Goal: Transaction & Acquisition: Book appointment/travel/reservation

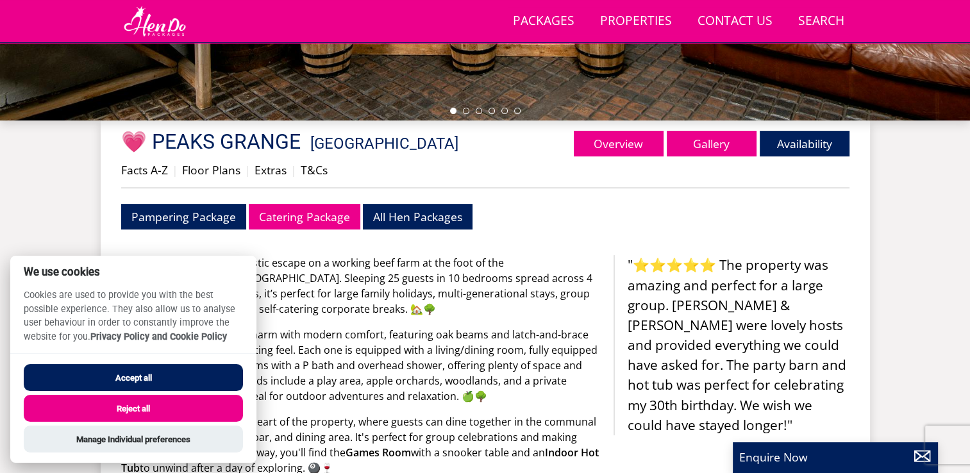
scroll to position [416, 0]
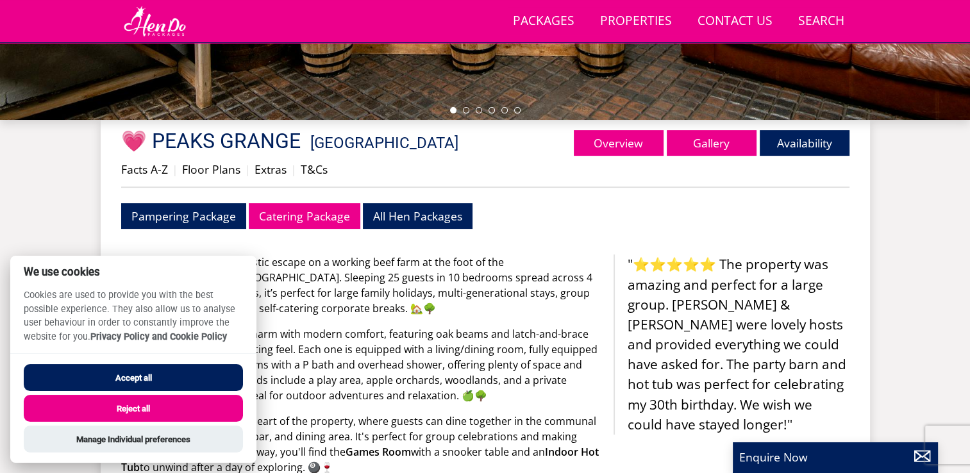
click at [137, 410] on button "Reject all" at bounding box center [133, 408] width 219 height 27
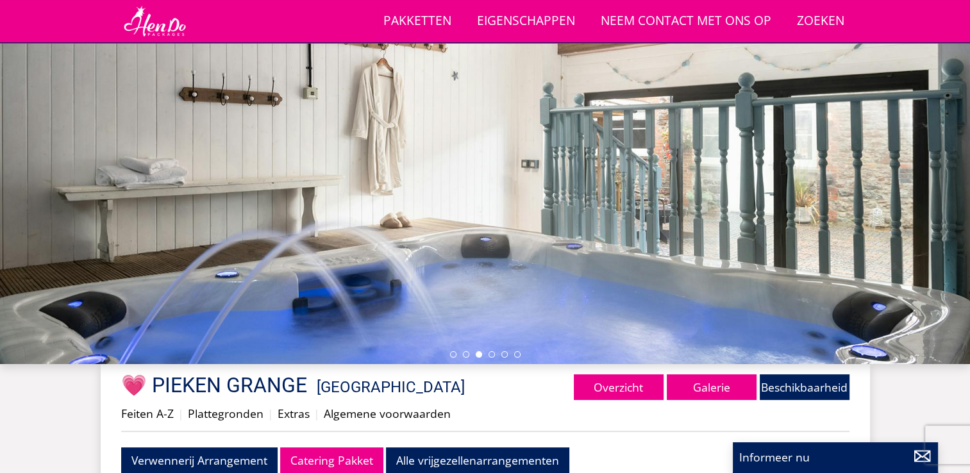
scroll to position [166, 0]
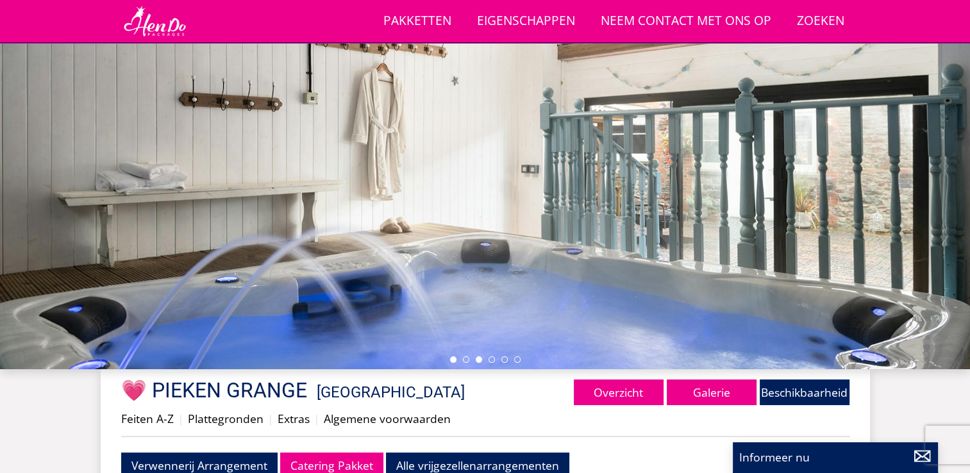
click at [450, 358] on li at bounding box center [453, 360] width 6 height 6
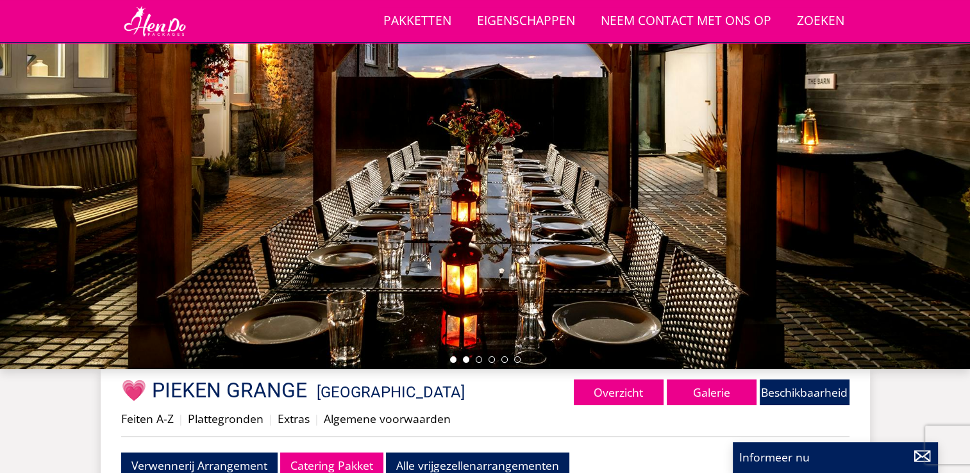
click at [464, 360] on li at bounding box center [466, 360] width 6 height 6
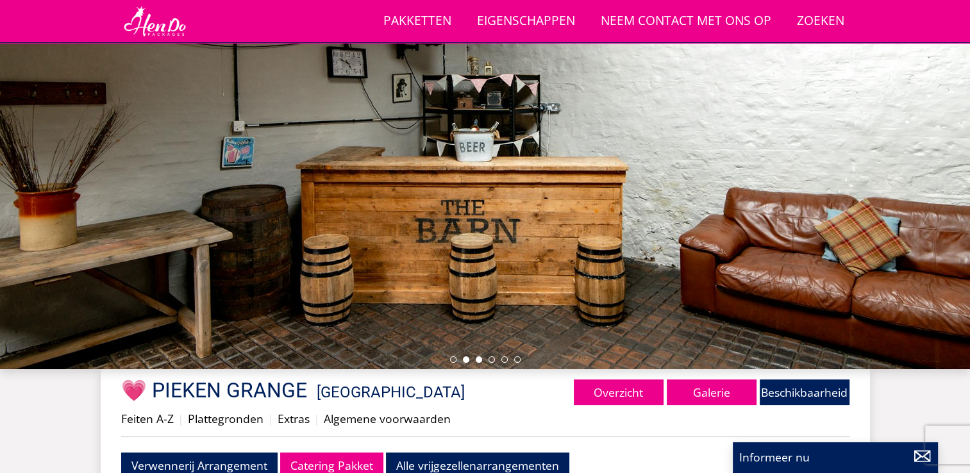
click at [478, 360] on li at bounding box center [479, 360] width 6 height 6
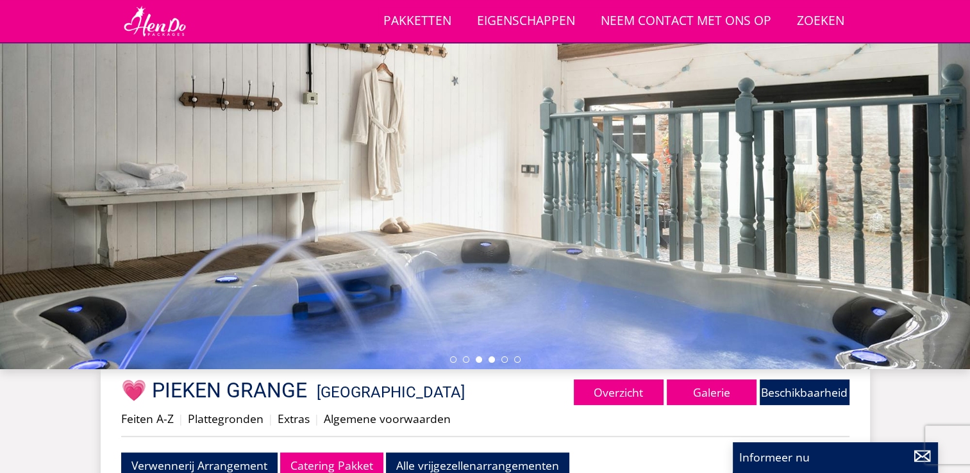
click at [493, 362] on li at bounding box center [492, 360] width 6 height 6
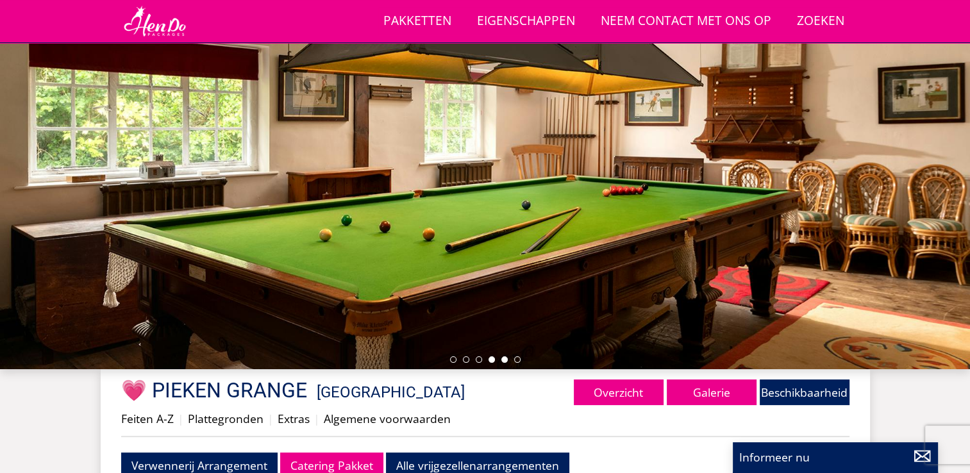
click at [506, 360] on li at bounding box center [504, 360] width 6 height 6
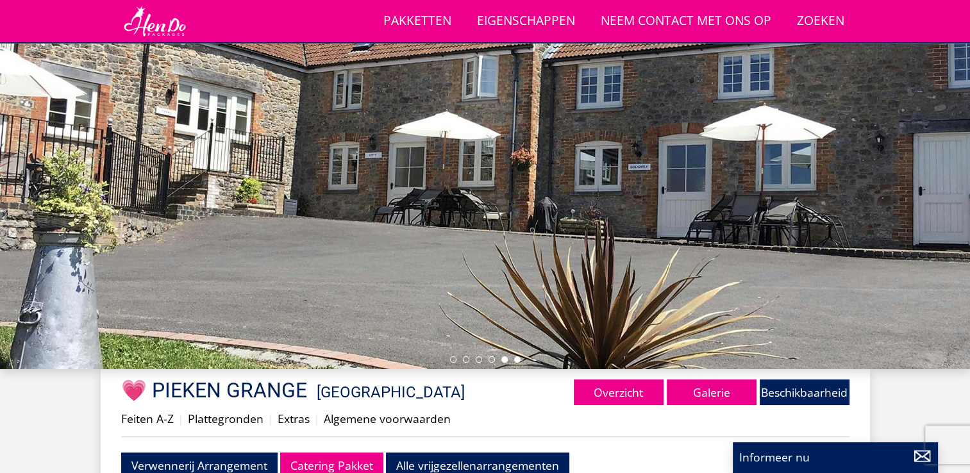
click at [519, 361] on li at bounding box center [517, 360] width 6 height 6
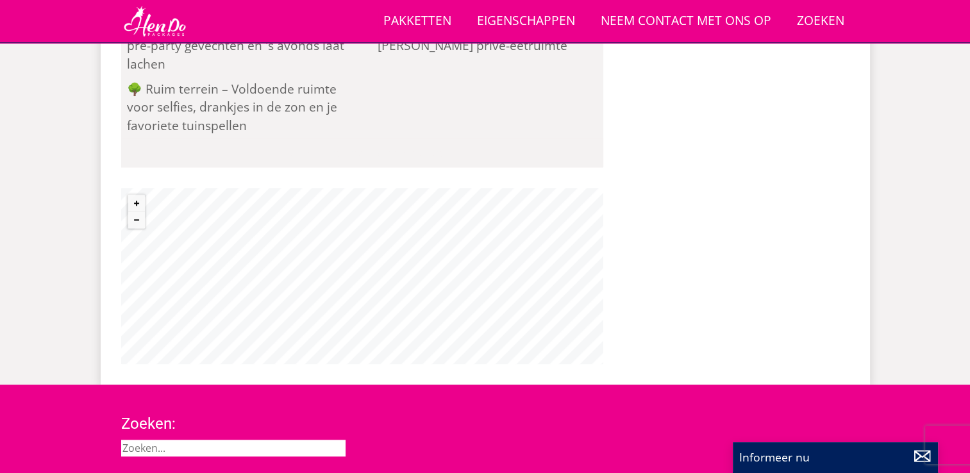
scroll to position [1252, 0]
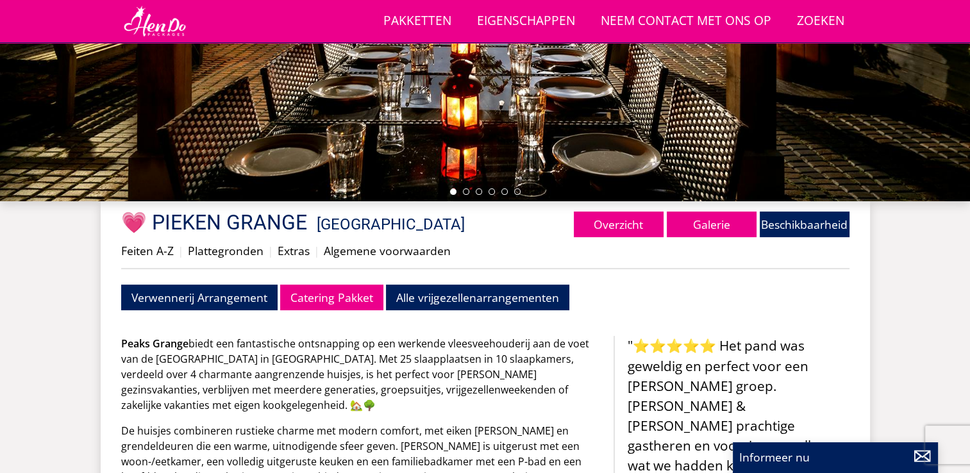
scroll to position [0, 0]
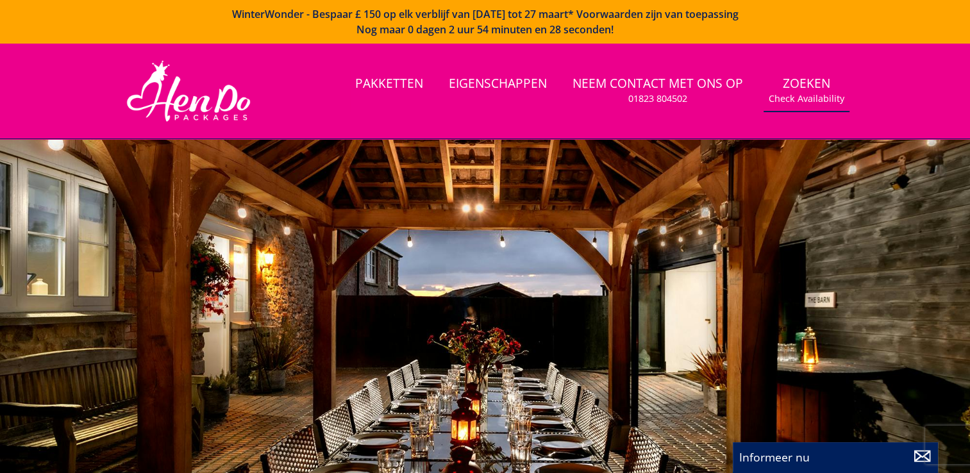
click at [805, 99] on small "Check Availability" at bounding box center [807, 98] width 76 height 13
click at [790, 100] on small "Check Availability" at bounding box center [807, 98] width 76 height 13
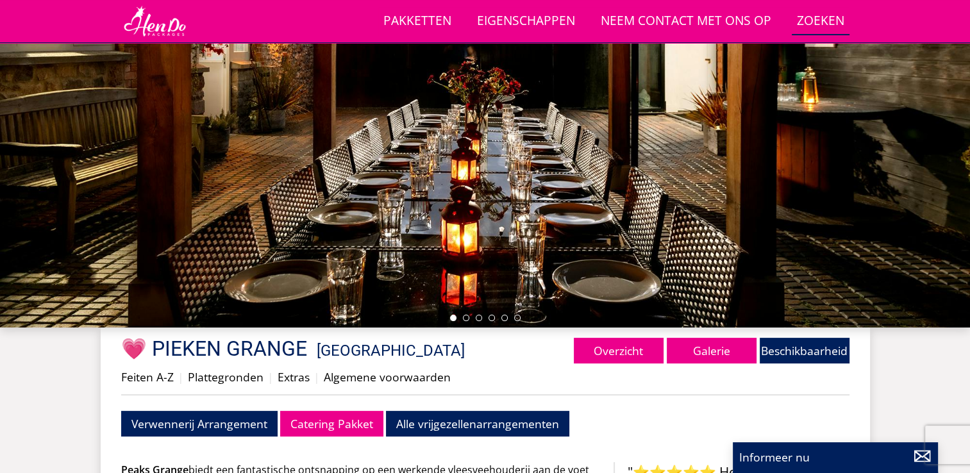
scroll to position [208, 0]
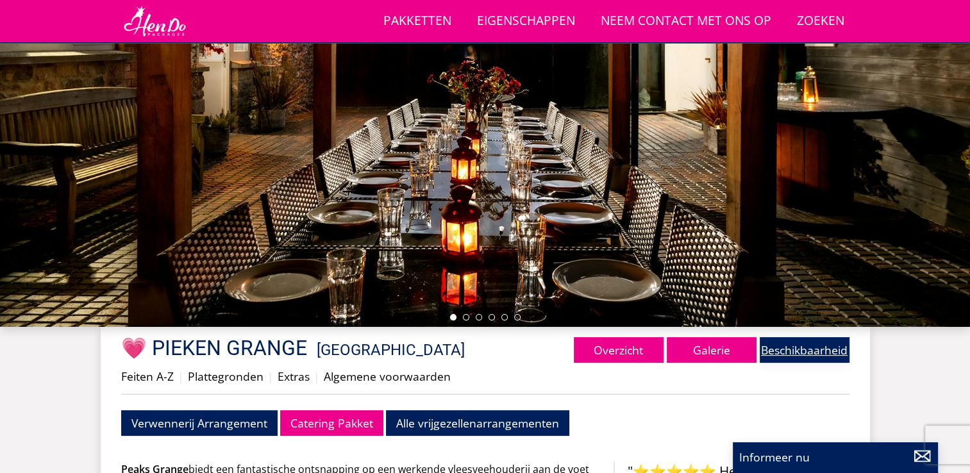
click at [795, 353] on link "Beschikbaarheid" at bounding box center [805, 350] width 90 height 26
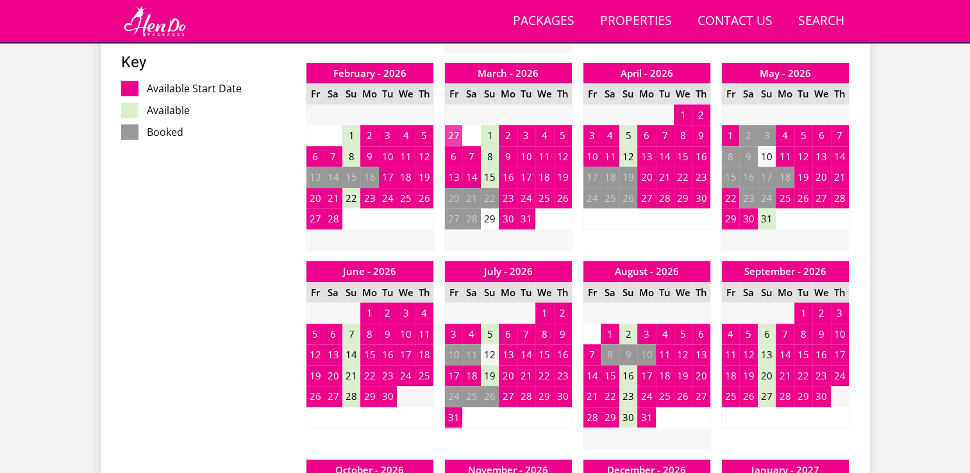
scroll to position [807, 0]
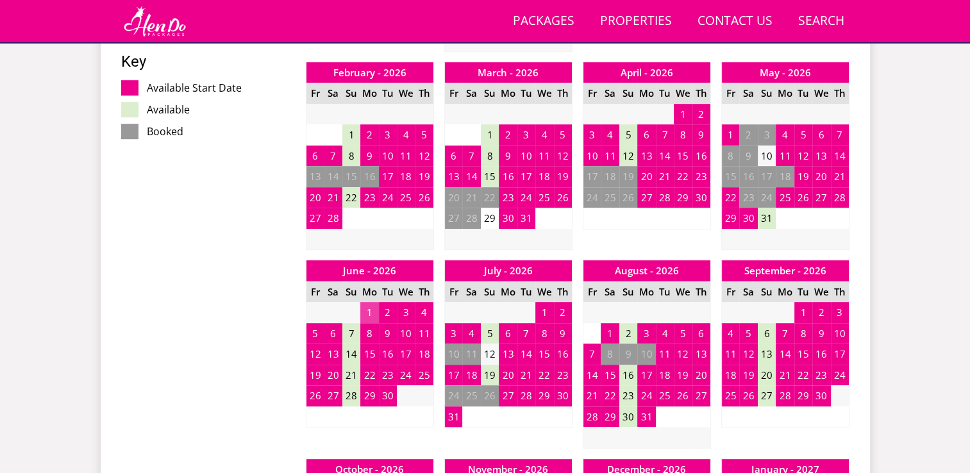
click at [369, 312] on td "1" at bounding box center [369, 312] width 18 height 21
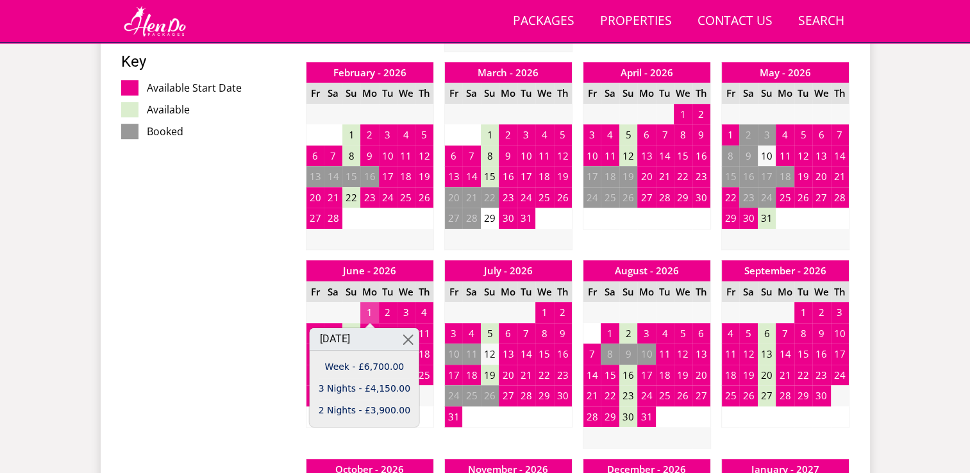
click at [369, 312] on td "1" at bounding box center [369, 312] width 18 height 21
click at [351, 366] on link "Week - £6,700.00" at bounding box center [365, 366] width 92 height 13
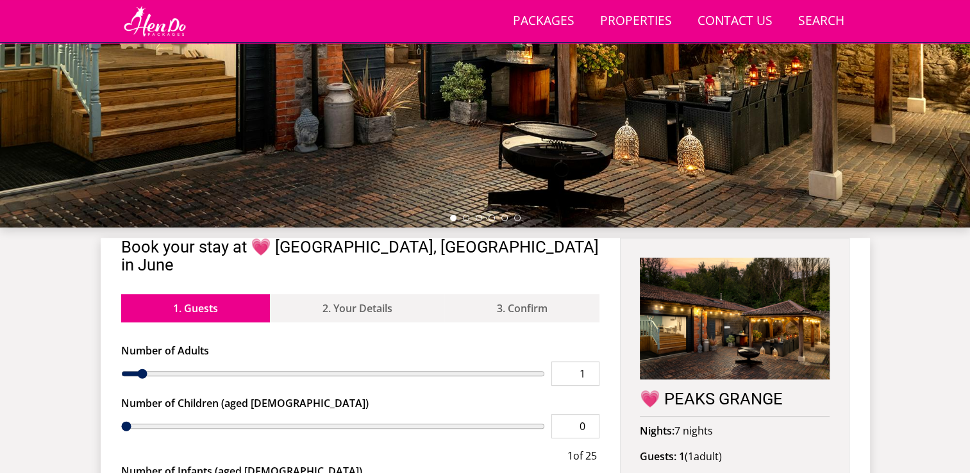
scroll to position [308, 0]
type input "2"
click at [589, 362] on input "2" at bounding box center [576, 374] width 48 height 24
type input "2"
type input "3"
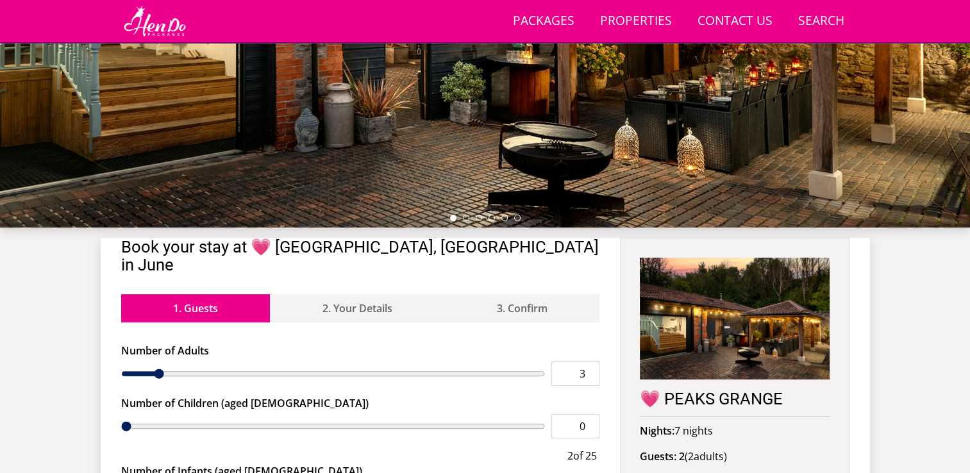
click at [590, 362] on input "3" at bounding box center [576, 374] width 48 height 24
type input "3"
type input "4"
click at [590, 362] on input "4" at bounding box center [576, 374] width 48 height 24
type input "4"
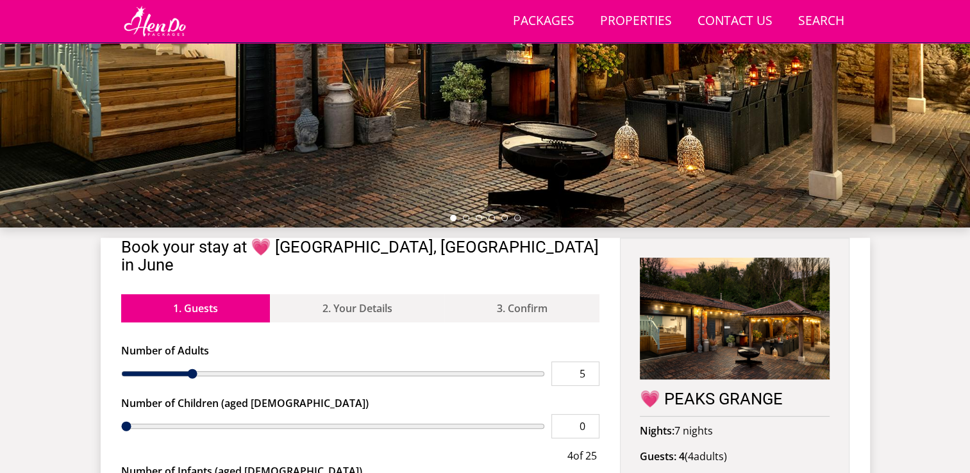
type input "5"
click at [590, 362] on input "5" at bounding box center [576, 374] width 48 height 24
type input "5"
type input "6"
click at [590, 362] on input "6" at bounding box center [576, 374] width 48 height 24
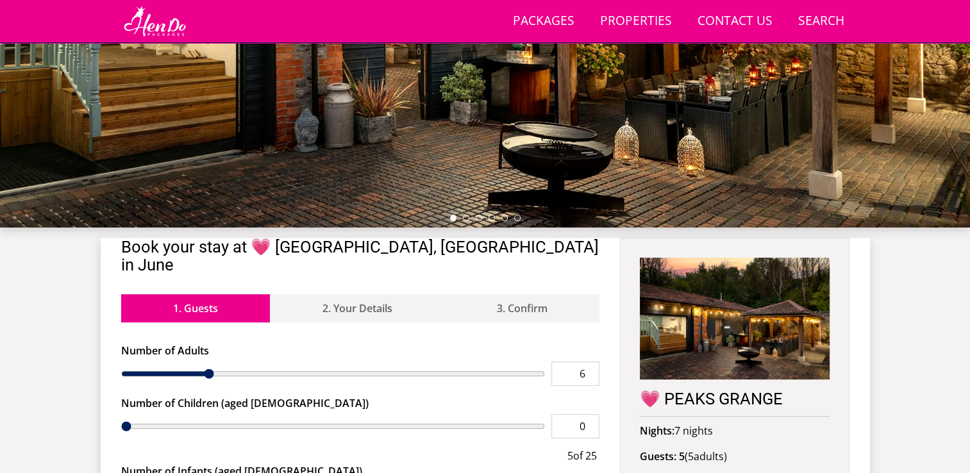
type input "6"
type input "7"
click at [590, 362] on input "7" at bounding box center [576, 374] width 48 height 24
type input "7"
type input "9"
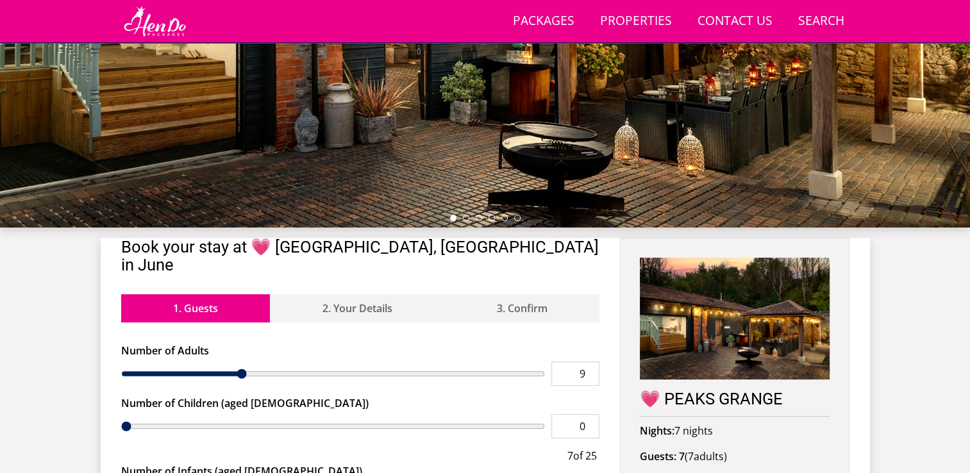
click at [590, 362] on input "9" at bounding box center [576, 374] width 48 height 24
type input "9"
type input "10"
click at [590, 362] on input "10" at bounding box center [576, 374] width 48 height 24
type input "10"
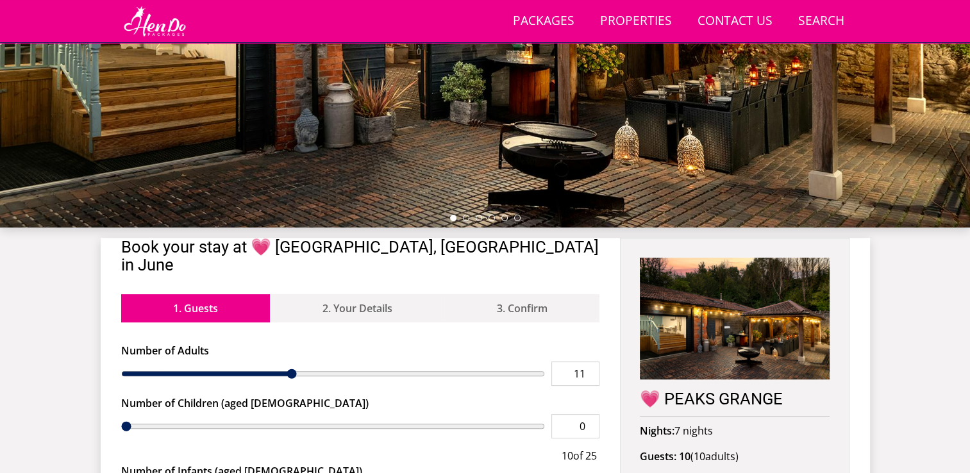
type input "11"
click at [590, 362] on input "11" at bounding box center [576, 374] width 48 height 24
type input "11"
type input "12"
click at [590, 362] on input "12" at bounding box center [576, 374] width 48 height 24
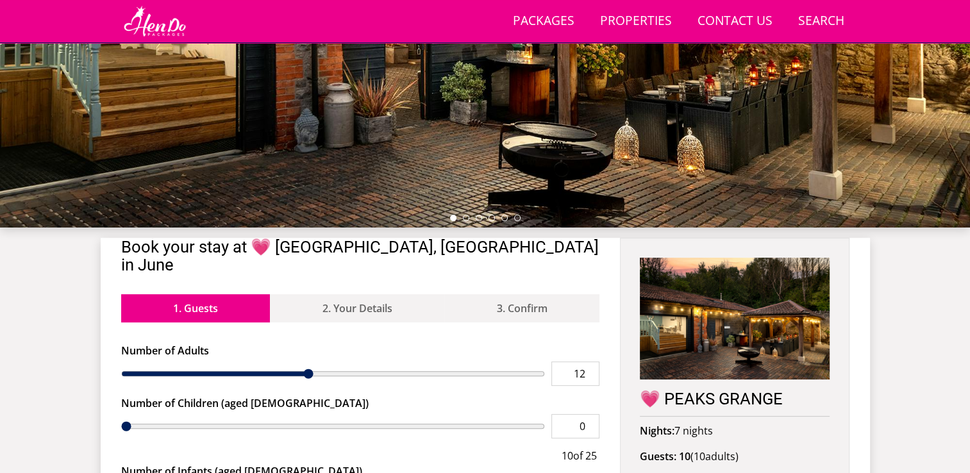
type input "12"
type input "13"
click at [590, 362] on input "13" at bounding box center [576, 374] width 48 height 24
type input "13"
type input "14"
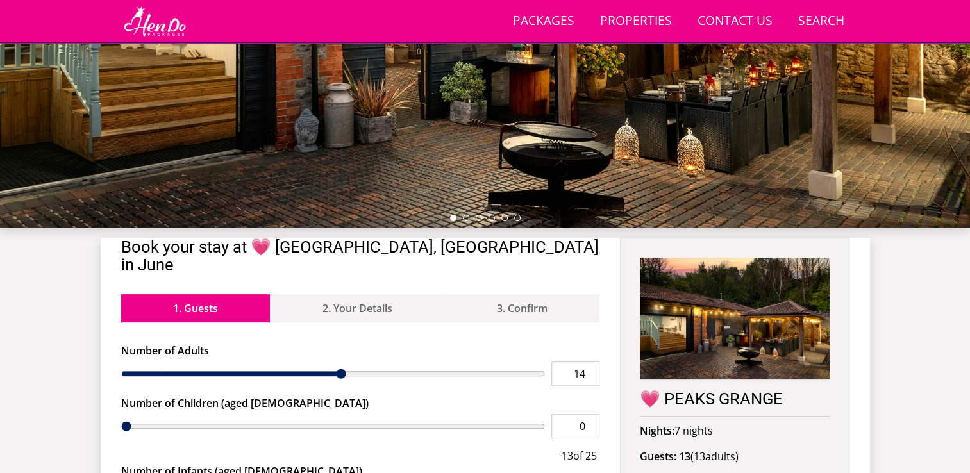
click at [590, 362] on input "14" at bounding box center [576, 374] width 48 height 24
type input "14"
type input "15"
click at [590, 362] on input "15" at bounding box center [576, 374] width 48 height 24
type input "15"
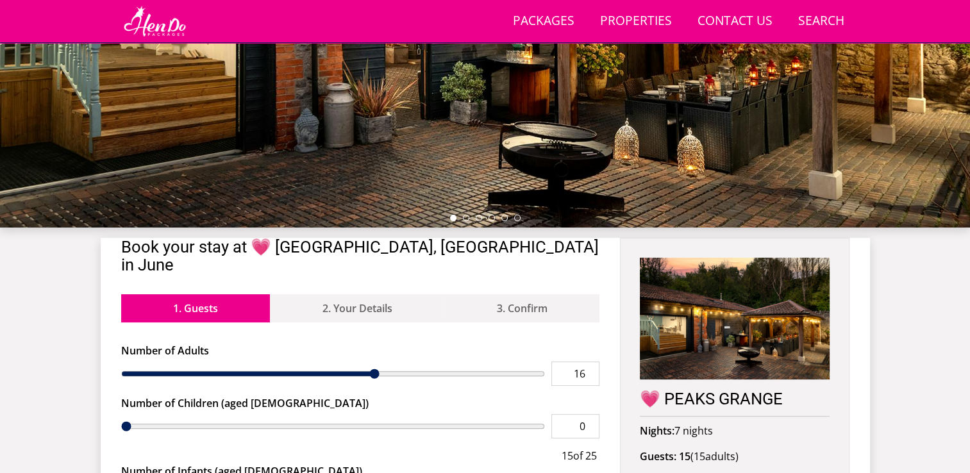
type input "16"
click at [590, 362] on input "16" at bounding box center [576, 374] width 48 height 24
type input "16"
type input "17"
click at [590, 362] on input "17" at bounding box center [576, 374] width 48 height 24
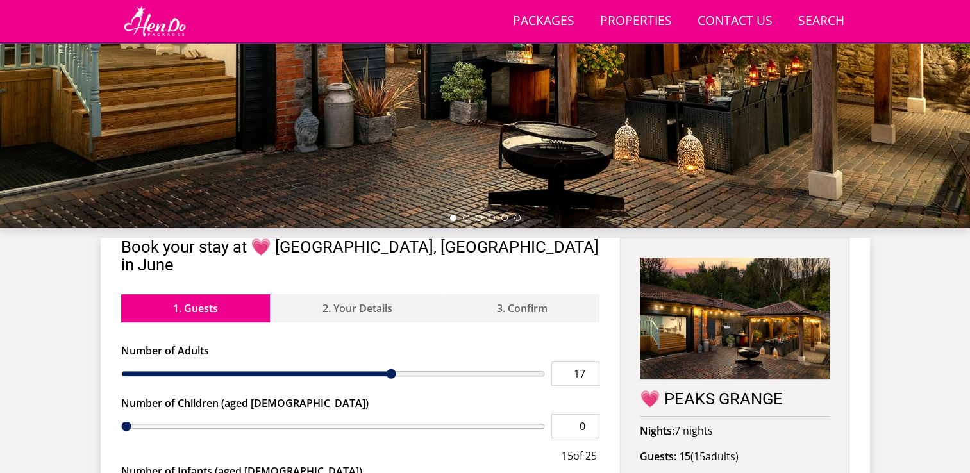
type input "17"
type input "18"
click at [590, 362] on input "18" at bounding box center [576, 374] width 48 height 24
type input "18"
type input "19"
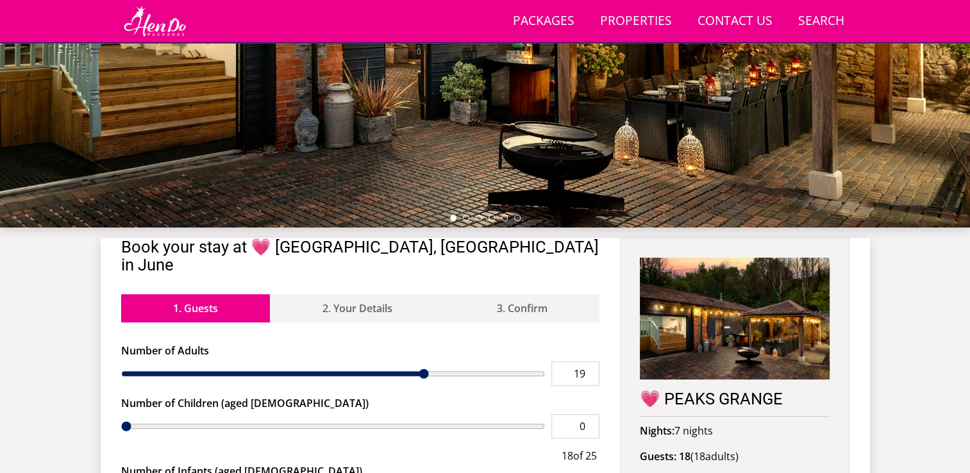
click at [590, 362] on input "19" at bounding box center [576, 374] width 48 height 24
type input "19"
type input "20"
click at [590, 362] on input "20" at bounding box center [576, 374] width 48 height 24
type input "20"
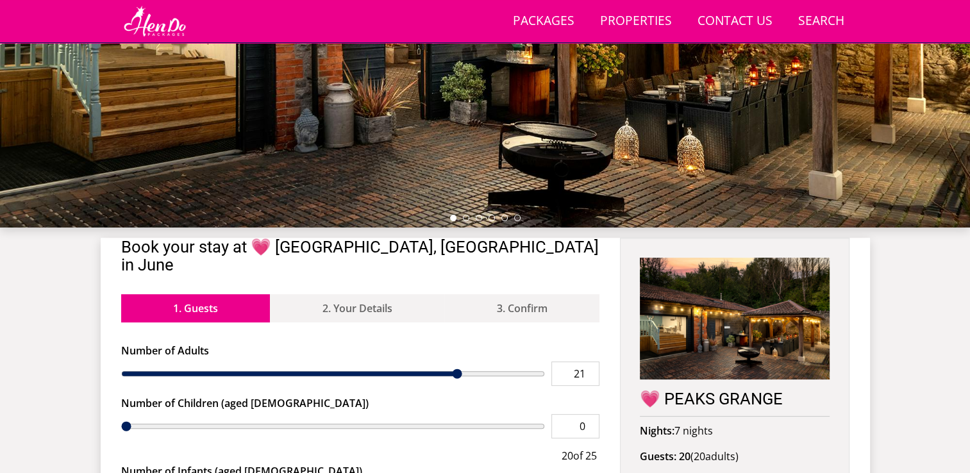
type input "21"
click at [590, 362] on input "21" at bounding box center [576, 374] width 48 height 24
type input "21"
type input "22"
click at [590, 362] on input "22" at bounding box center [576, 374] width 48 height 24
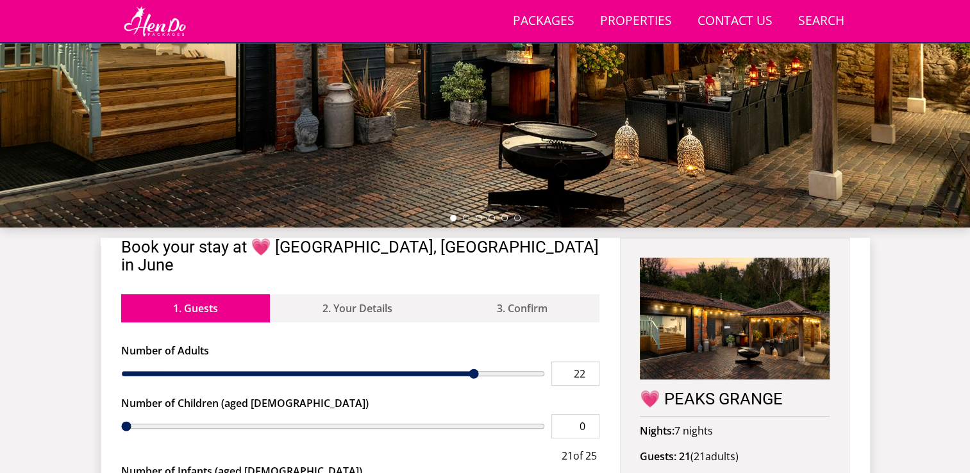
type input "22"
type input "23"
click at [590, 362] on input "23" at bounding box center [576, 374] width 48 height 24
type input "23"
type input "24"
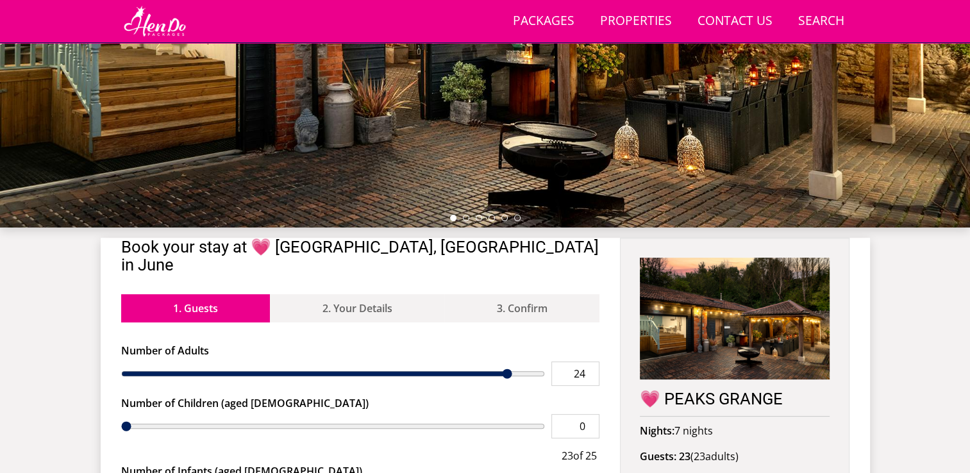
click at [590, 362] on input "24" at bounding box center [576, 374] width 48 height 24
type input "24"
type input "25"
click at [590, 362] on input "25" at bounding box center [576, 374] width 48 height 24
type input "25"
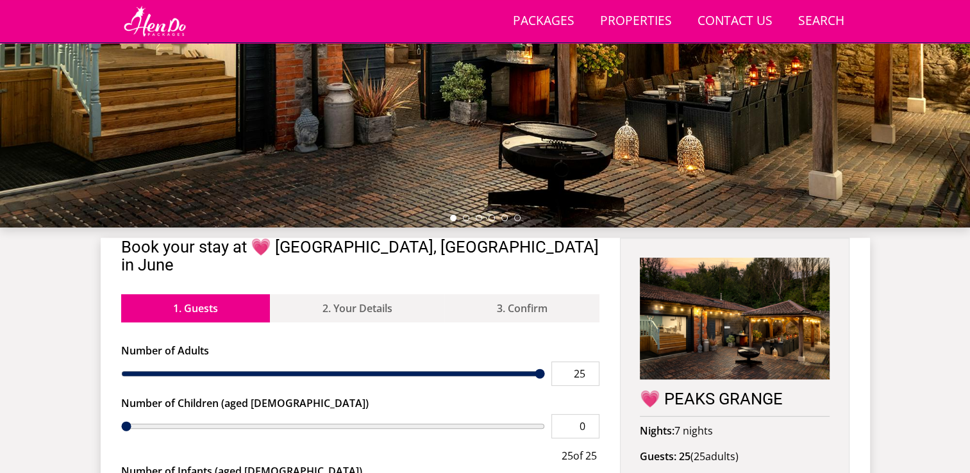
click at [590, 362] on input "25" at bounding box center [576, 374] width 48 height 24
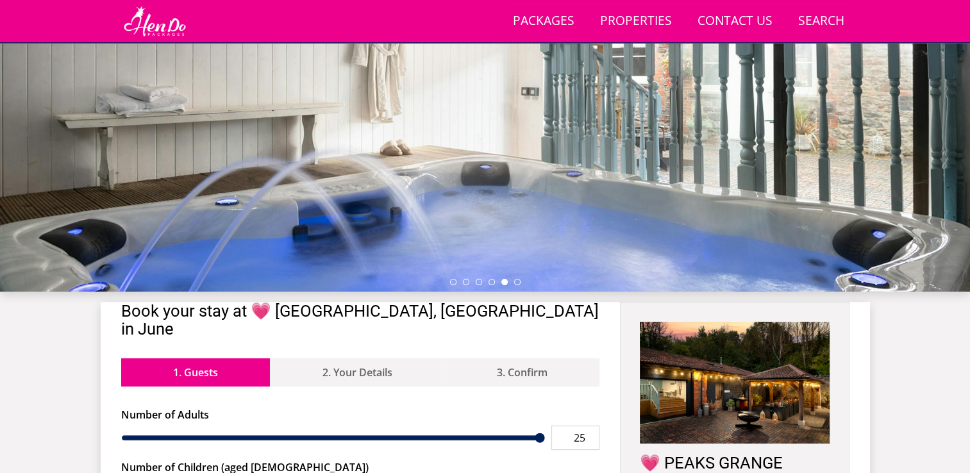
scroll to position [0, 0]
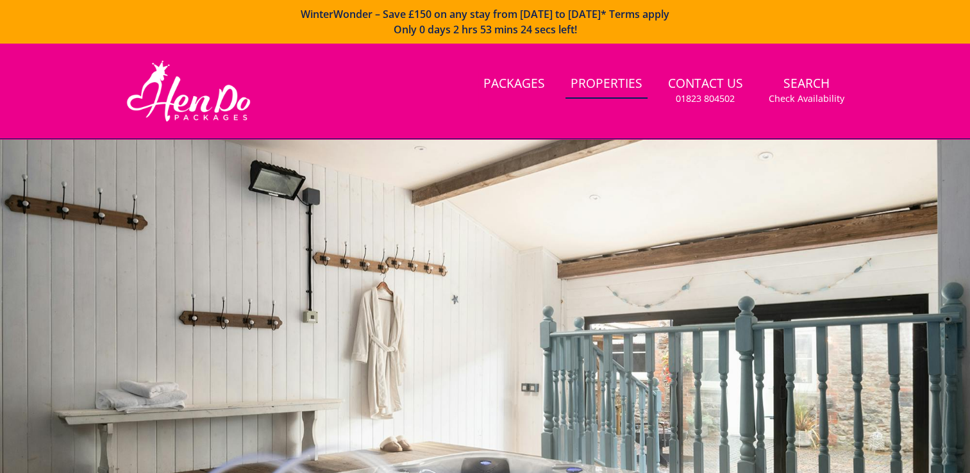
click at [614, 88] on link "Properties" at bounding box center [607, 84] width 82 height 29
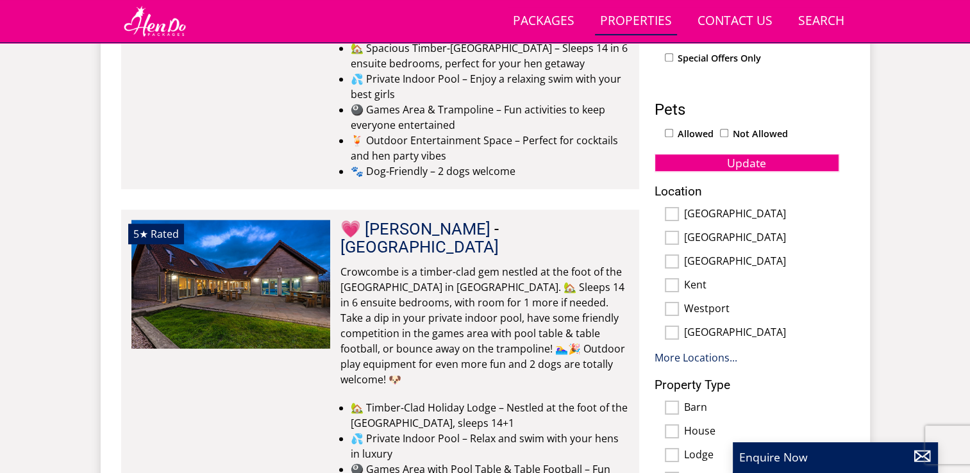
scroll to position [726, 0]
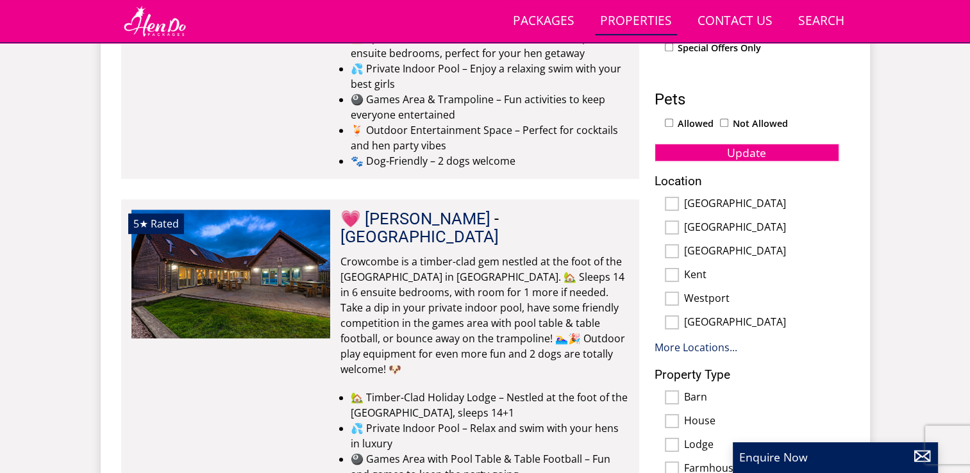
click at [262, 386] on div "5★ Rated 💗 CROWCOMBE Check Availability More Info" at bounding box center [230, 369] width 199 height 319
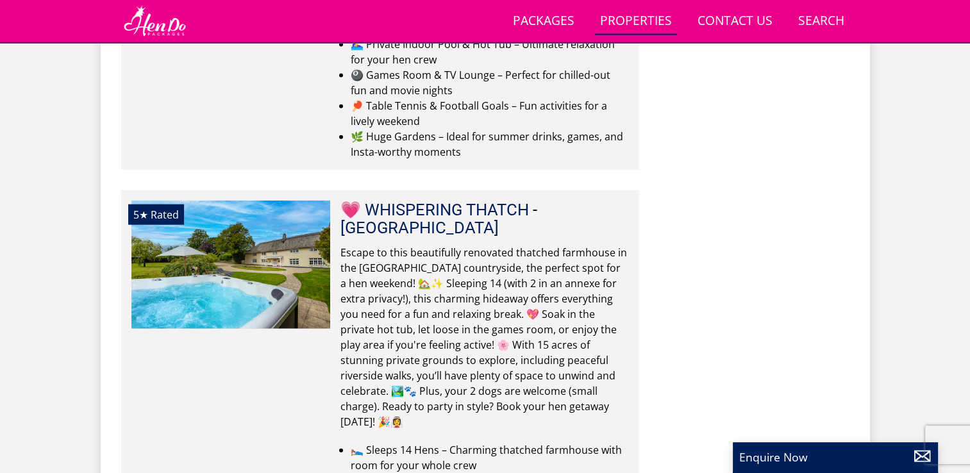
scroll to position [7903, 0]
